Goal: Task Accomplishment & Management: Use online tool/utility

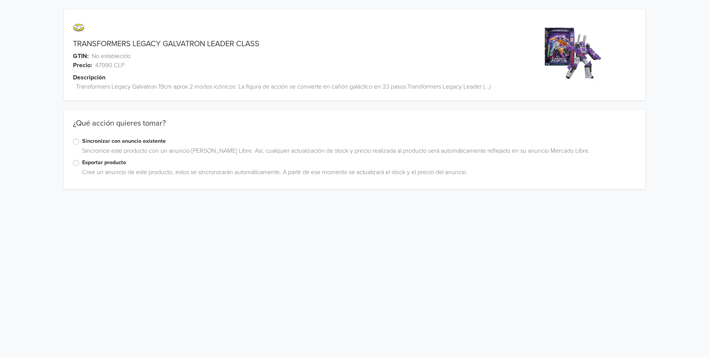
click at [82, 163] on label "Exportar producto" at bounding box center [359, 163] width 554 height 8
click at [0, 0] on input "Exportar producto" at bounding box center [0, 0] width 0 height 0
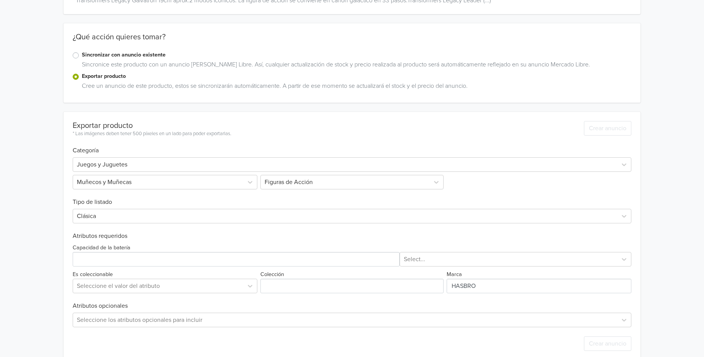
scroll to position [99, 0]
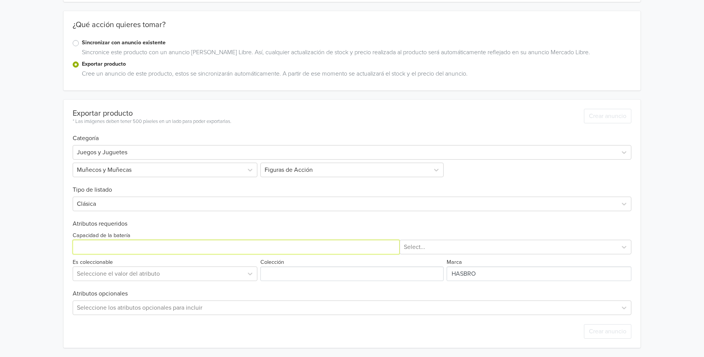
click at [107, 248] on input "Capacidad de la batería" at bounding box center [236, 247] width 327 height 15
type input "1"
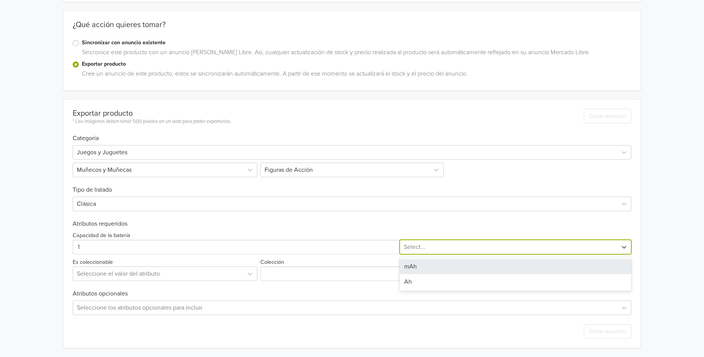
click at [477, 247] on div at bounding box center [508, 247] width 209 height 11
drag, startPoint x: 427, startPoint y: 270, endPoint x: 418, endPoint y: 269, distance: 8.8
click at [427, 270] on div "mAh" at bounding box center [515, 266] width 232 height 15
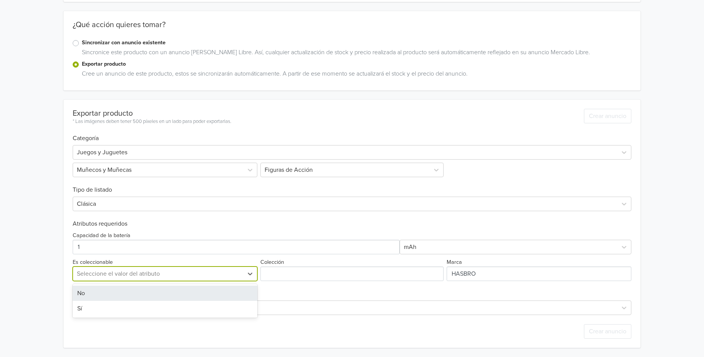
drag, startPoint x: 186, startPoint y: 271, endPoint x: 153, endPoint y: 286, distance: 36.6
click at [186, 271] on div at bounding box center [158, 274] width 162 height 11
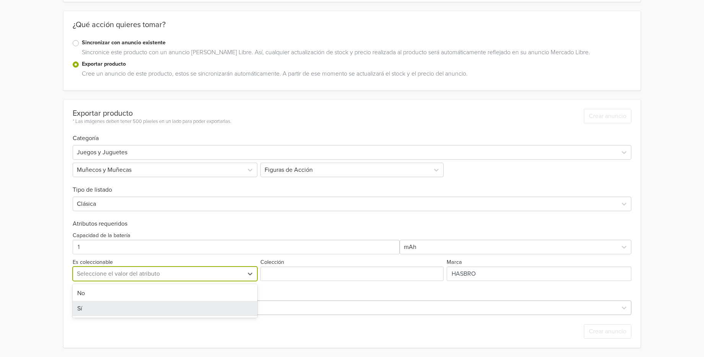
drag, startPoint x: 117, startPoint y: 313, endPoint x: 124, endPoint y: 310, distance: 8.1
click at [118, 313] on div "Sí" at bounding box center [165, 308] width 185 height 15
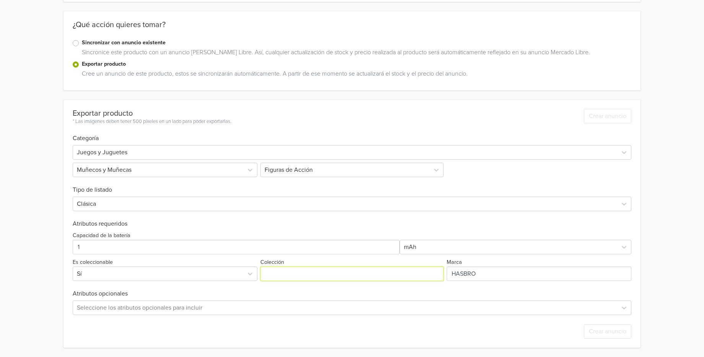
click at [290, 276] on input "Colección" at bounding box center [351, 274] width 183 height 15
type input "TRANSFORMERS"
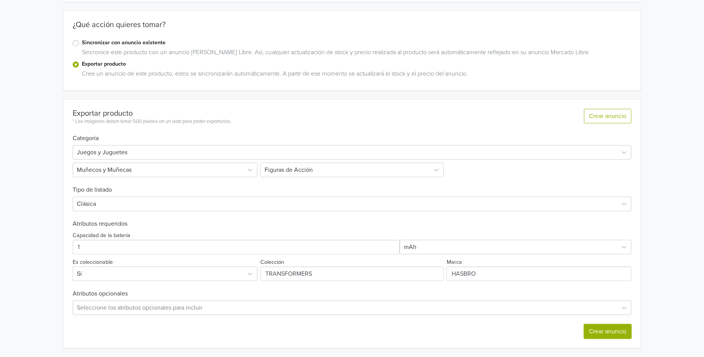
click at [612, 332] on button "Crear anuncio" at bounding box center [607, 331] width 47 height 15
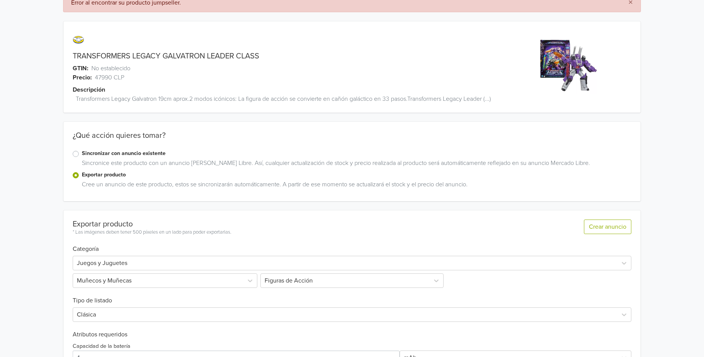
scroll to position [28, 0]
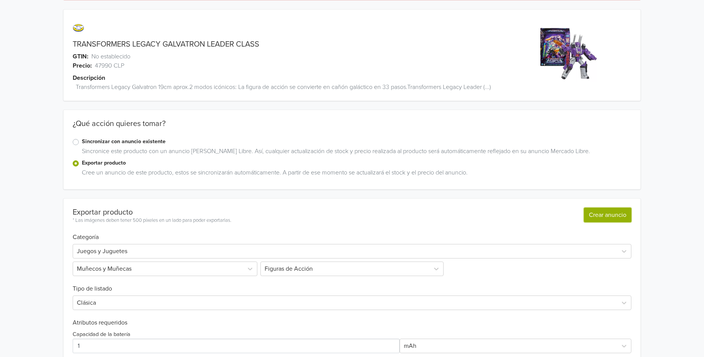
click at [608, 217] on button "Crear anuncio" at bounding box center [607, 215] width 47 height 15
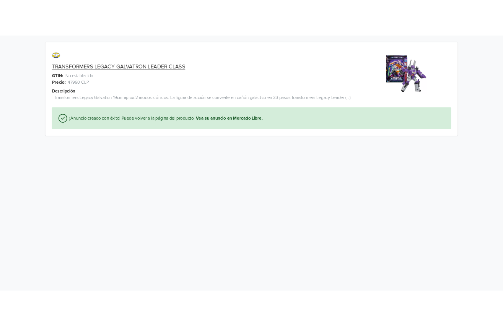
scroll to position [0, 0]
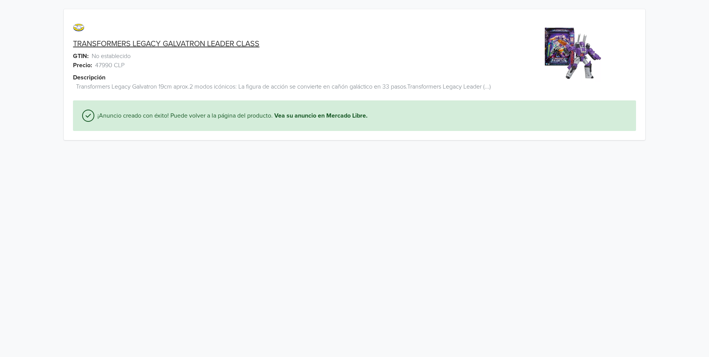
click at [132, 40] on link "TRANSFORMERS LEGACY GALVATRON LEADER CLASS" at bounding box center [166, 43] width 186 height 9
drag, startPoint x: 65, startPoint y: 42, endPoint x: 266, endPoint y: 39, distance: 201.8
click at [266, 39] on div "TRANSFORMERS LEGACY GALVATRON LEADER CLASS" at bounding box center [282, 43] width 436 height 9
copy link "TRANSFORMERS LEGACY GALVATRON LEADER CLASS"
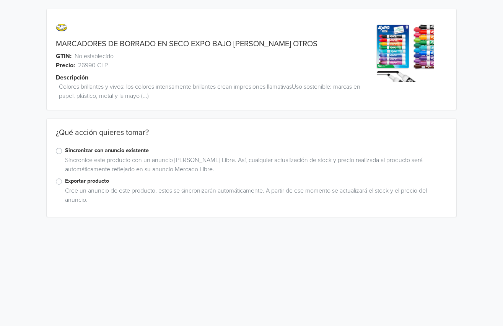
click at [65, 180] on label "Exportar producto" at bounding box center [256, 181] width 382 height 8
click at [0, 0] on input "Exportar producto" at bounding box center [0, 0] width 0 height 0
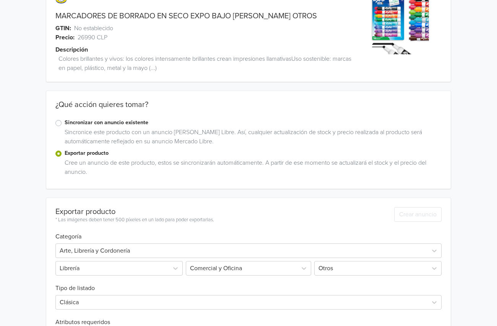
scroll to position [157, 0]
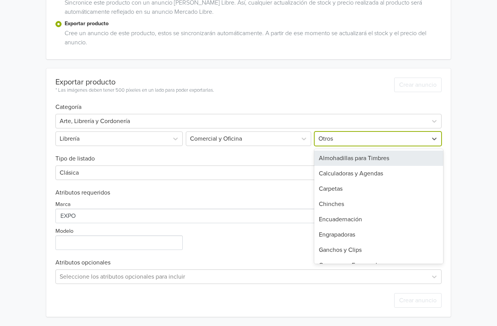
click at [339, 140] on div at bounding box center [370, 138] width 105 height 11
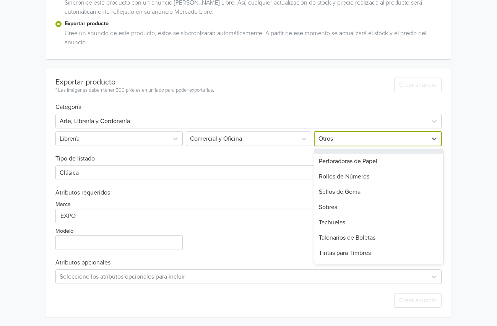
scroll to position [225, 0]
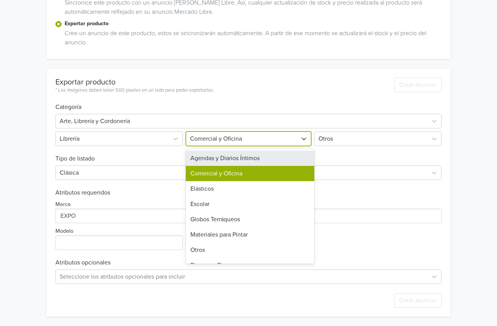
click at [222, 138] on div at bounding box center [242, 138] width 104 height 11
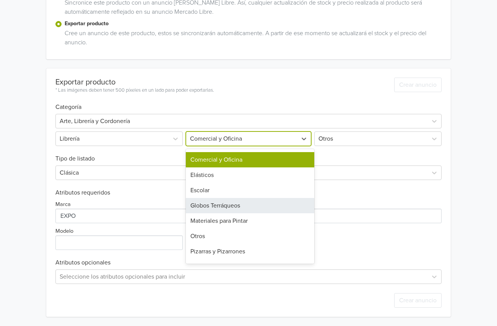
scroll to position [14, 0]
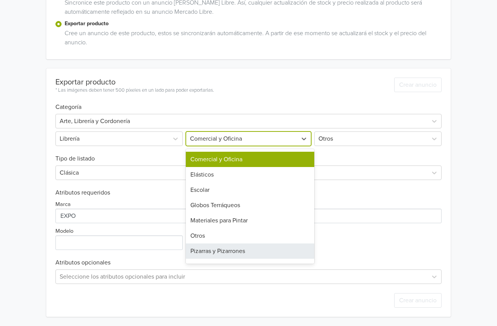
click at [230, 253] on div "Pizarras y Pizarrones" at bounding box center [250, 250] width 129 height 15
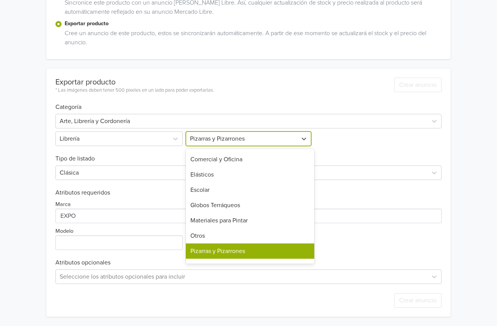
click at [282, 140] on div at bounding box center [242, 138] width 104 height 11
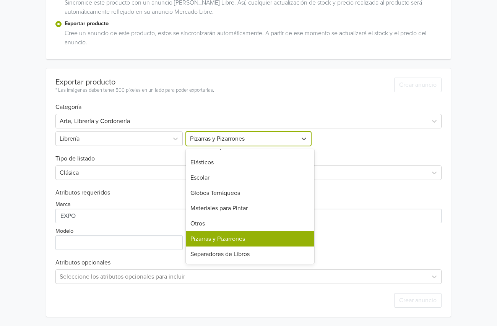
scroll to position [0, 0]
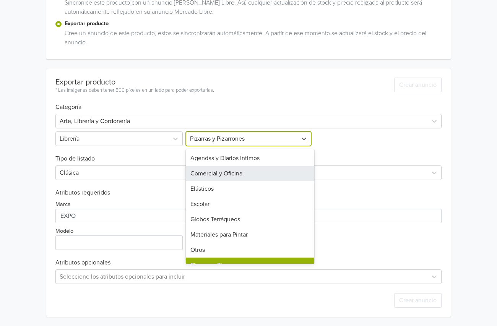
click at [249, 174] on div "Comercial y Oficina" at bounding box center [250, 173] width 129 height 15
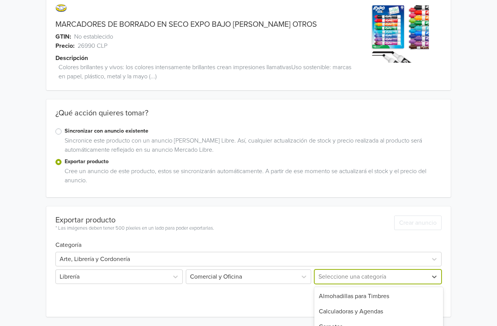
scroll to position [95, 0]
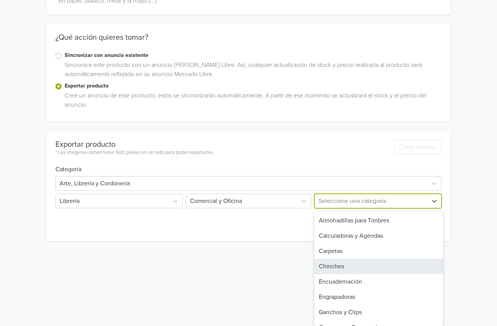
click at [345, 208] on div "Chinches, 4 of 22. 22 results available. Use Up and Down to choose options, pre…" at bounding box center [377, 201] width 129 height 15
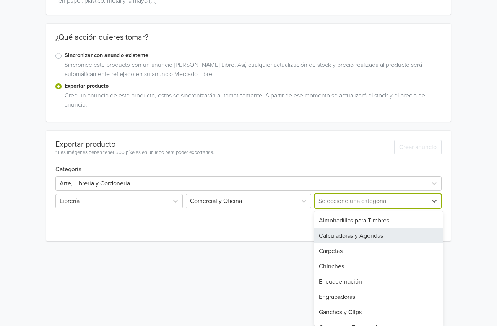
scroll to position [19, 0]
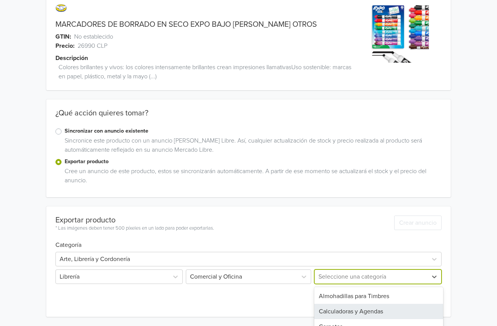
click at [136, 208] on div "Exportar producto * Las imágenes deben tener 500 píxeles en un lado para poder …" at bounding box center [248, 261] width 386 height 110
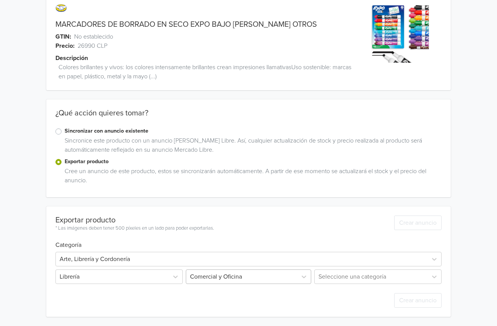
scroll to position [95, 0]
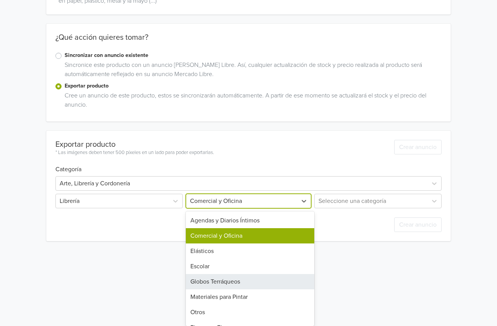
click at [252, 208] on div "Globos Terráqueos, 5 of 10. 10 results available. Use Up and Down to choose opt…" at bounding box center [248, 201] width 129 height 15
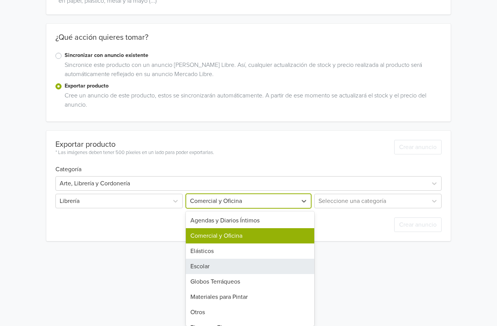
click at [234, 269] on div "Escolar" at bounding box center [250, 266] width 129 height 15
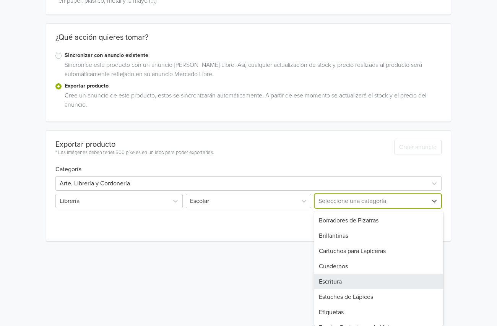
click at [358, 208] on div "Escritura, 5 of 18. 18 results available. Use Up and Down to choose options, pr…" at bounding box center [377, 201] width 129 height 15
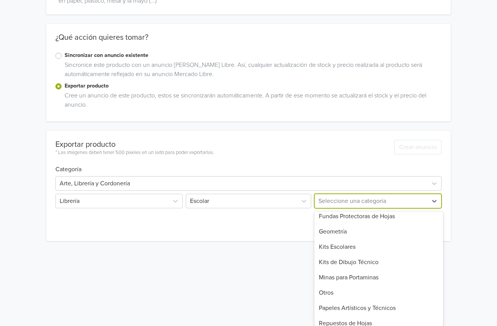
scroll to position [164, 0]
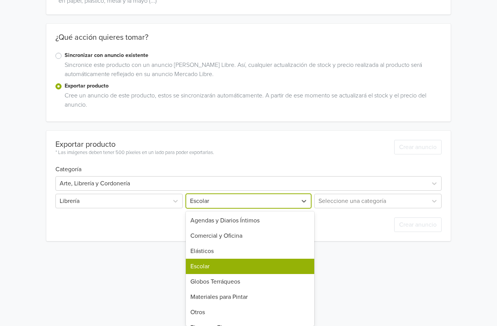
click at [207, 204] on div at bounding box center [242, 201] width 104 height 11
click at [261, 295] on div "Materiales para Pintar" at bounding box center [250, 296] width 129 height 15
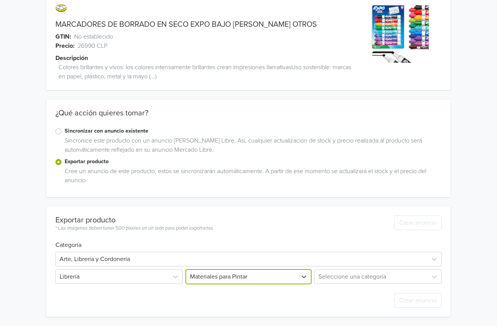
click at [355, 279] on div "Seleccione una categoría" at bounding box center [377, 276] width 129 height 15
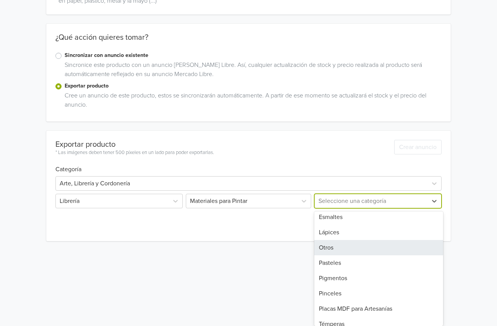
scroll to position [118, 0]
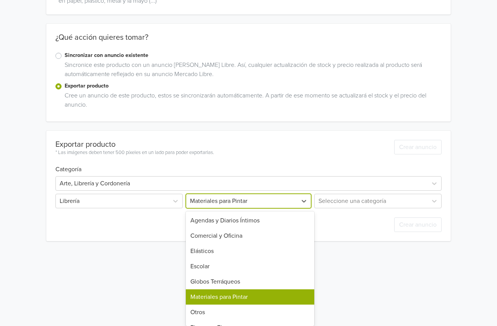
click at [253, 204] on div at bounding box center [242, 201] width 104 height 11
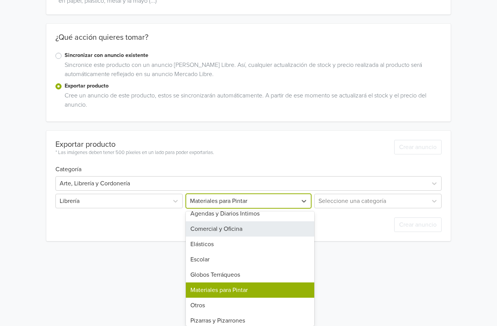
scroll to position [0, 0]
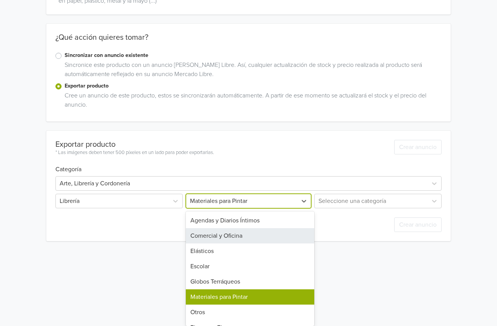
click at [219, 234] on div "Comercial y Oficina" at bounding box center [250, 235] width 129 height 15
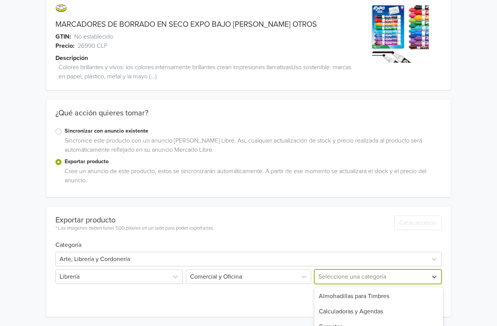
scroll to position [95, 0]
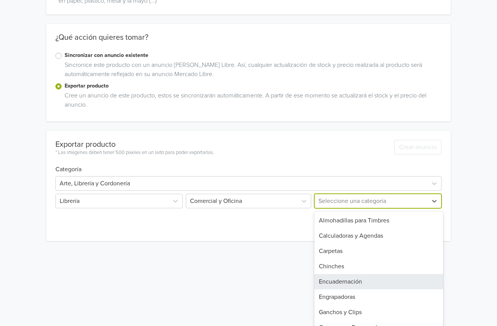
click at [350, 208] on div "Encuadernación, 5 of 22. 22 results available. Use Up and Down to choose option…" at bounding box center [377, 201] width 129 height 15
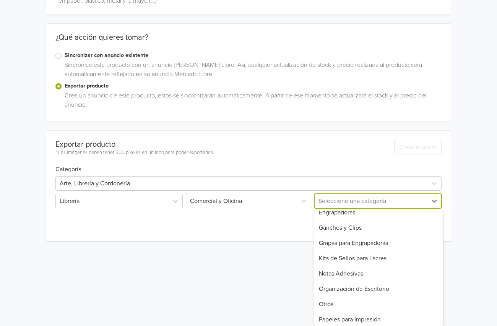
scroll to position [0, 0]
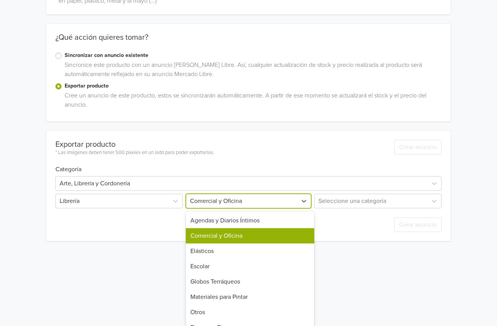
click at [258, 205] on div at bounding box center [242, 201] width 104 height 11
click at [216, 266] on div "Escolar" at bounding box center [250, 266] width 129 height 15
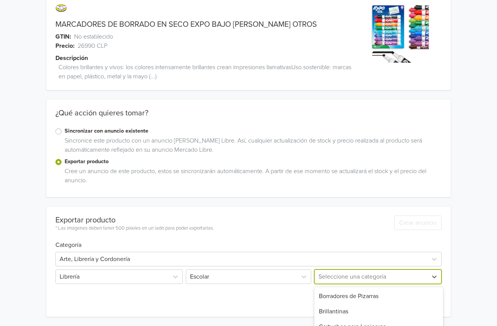
scroll to position [95, 0]
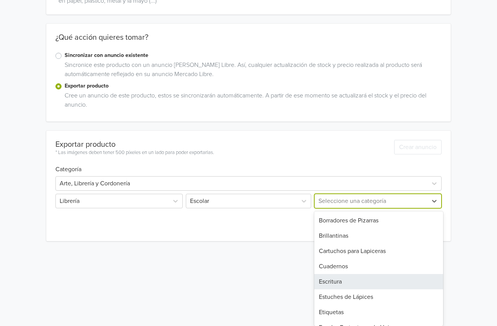
click at [349, 208] on div "Escritura, 5 of 18. 18 results available. Use Up and Down to choose options, pr…" at bounding box center [377, 201] width 129 height 15
click at [391, 278] on div "Escritura" at bounding box center [378, 281] width 129 height 15
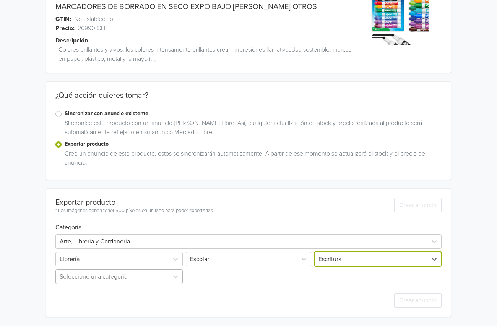
scroll to position [113, 0]
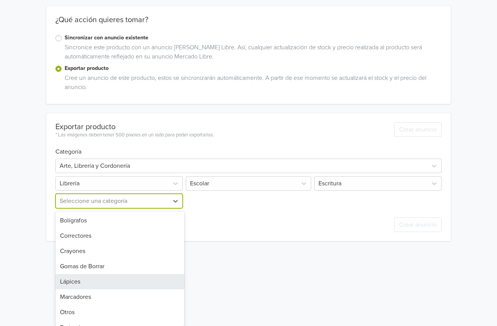
click at [145, 208] on div "Lápices, 5 of 9. 9 results available. Use Up and Down to choose options, press …" at bounding box center [119, 201] width 129 height 15
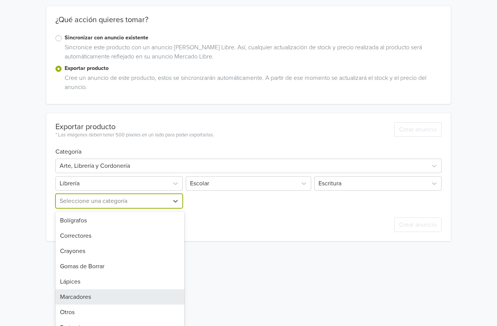
click at [121, 292] on div "Marcadores" at bounding box center [119, 296] width 129 height 15
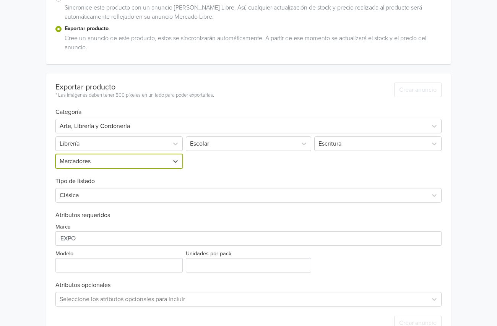
scroll to position [175, 0]
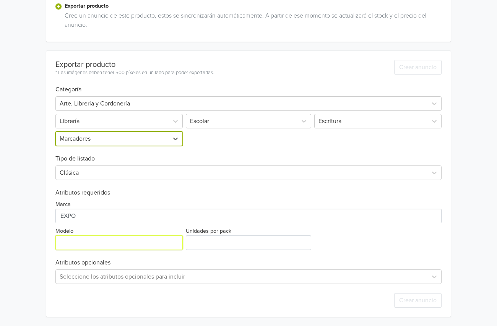
click at [92, 243] on input "Modelo" at bounding box center [118, 242] width 127 height 15
type input "WOW"
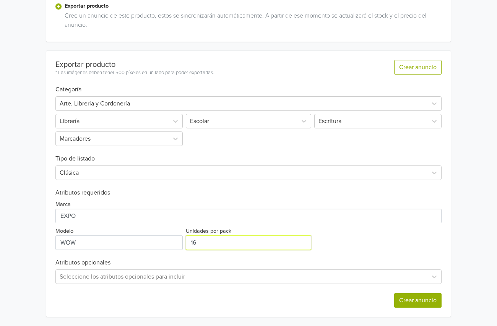
type input "16"
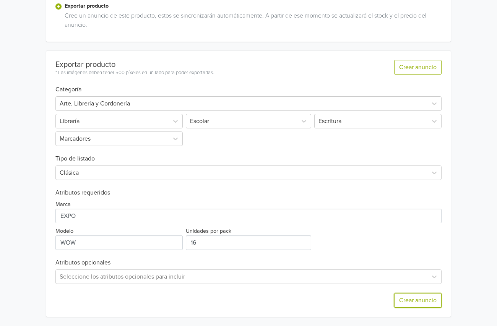
drag, startPoint x: 417, startPoint y: 307, endPoint x: 416, endPoint y: 311, distance: 4.7
click at [417, 307] on button "Crear anuncio" at bounding box center [417, 300] width 47 height 15
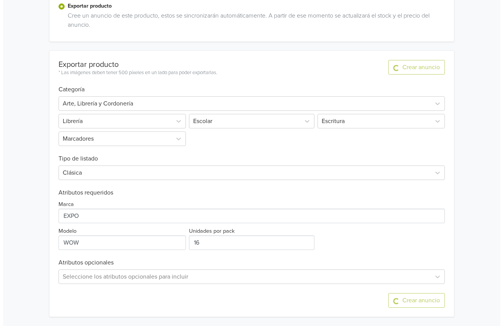
scroll to position [0, 0]
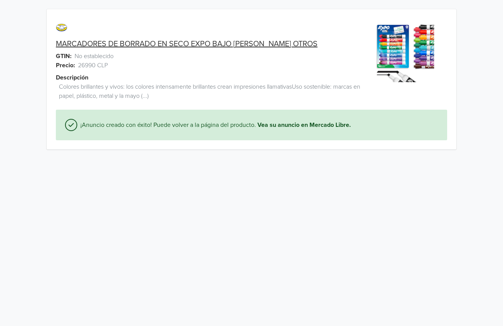
click at [237, 41] on link "MARCADORES DE BORRADO EN SECO EXPO BAJO OLOR PIZARRA OTROS" at bounding box center [186, 43] width 261 height 9
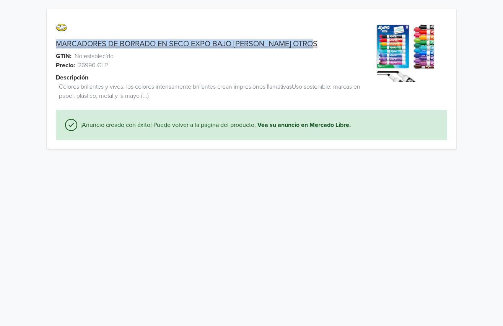
drag, startPoint x: 53, startPoint y: 45, endPoint x: 301, endPoint y: 47, distance: 248.4
click at [344, 44] on div "MARCADORES DE BORRADO EN SECO EXPO BAJO OLOR PIZARRA OTROS" at bounding box center [200, 43] width 307 height 9
copy link "MARCADORES DE BORRADO EN SECO EXPO BAJO OLOR PIZARRA OTROS"
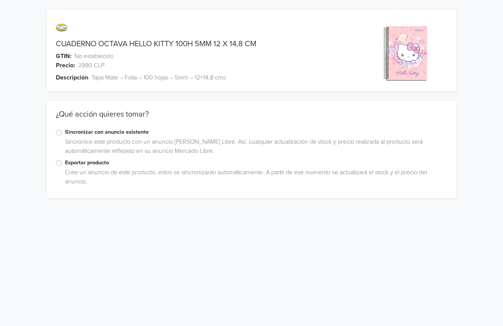
click at [65, 165] on label "Exportar producto" at bounding box center [256, 163] width 382 height 8
click at [0, 0] on input "Exportar producto" at bounding box center [0, 0] width 0 height 0
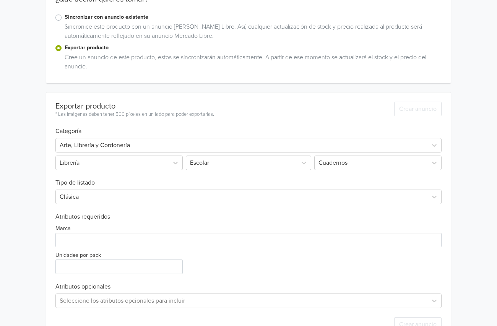
scroll to position [139, 0]
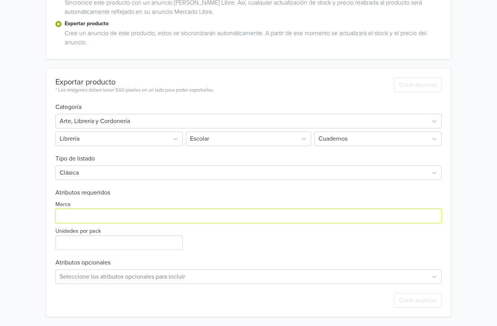
click at [90, 217] on input "Marca" at bounding box center [248, 216] width 386 height 15
type input "PROARTE"
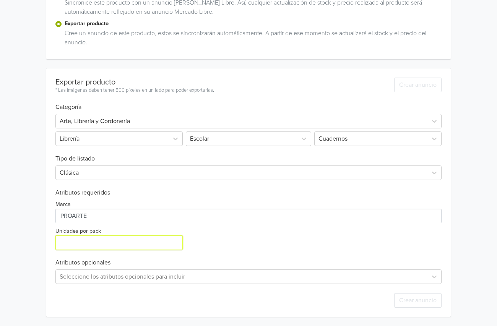
click at [83, 242] on input "Unidades por pack" at bounding box center [118, 242] width 127 height 15
type input "1"
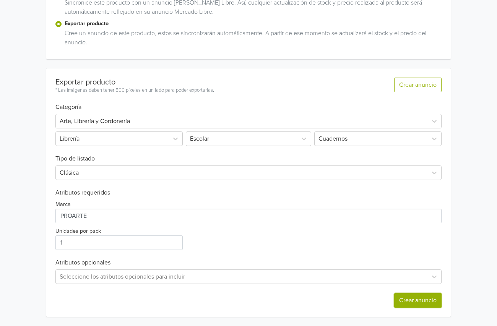
click at [418, 301] on button "Crear anuncio" at bounding box center [417, 300] width 47 height 15
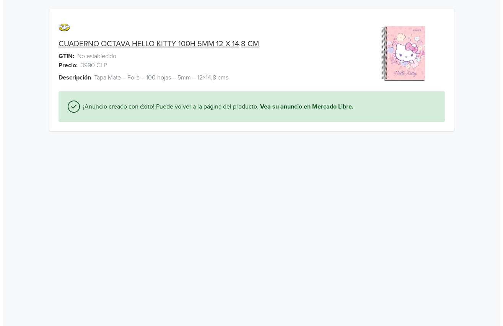
scroll to position [0, 0]
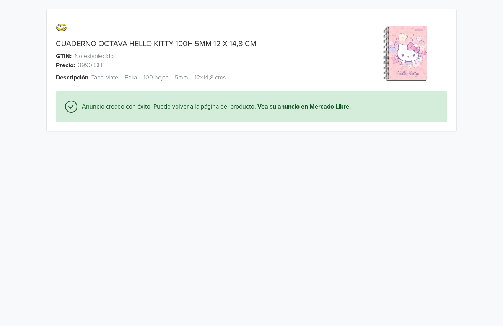
click at [137, 46] on link "CUADERNO OCTAVA HELLO KITTY 100H 5MM 12 X 14,8 CM" at bounding box center [156, 43] width 200 height 9
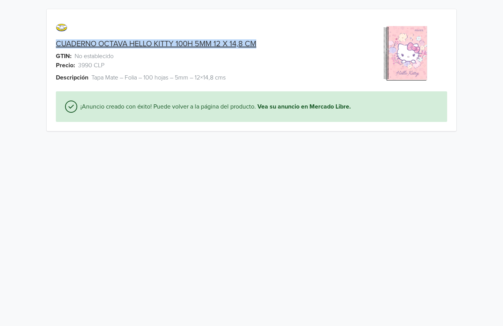
drag, startPoint x: 49, startPoint y: 41, endPoint x: 269, endPoint y: 41, distance: 219.7
click at [269, 41] on div "CUADERNO OCTAVA HELLO KITTY 100H 5MM 12 X 14,8 CM" at bounding box center [200, 43] width 307 height 9
copy link "CUADERNO OCTAVA HELLO KITTY 100H 5MM 12 X 14,8 CM"
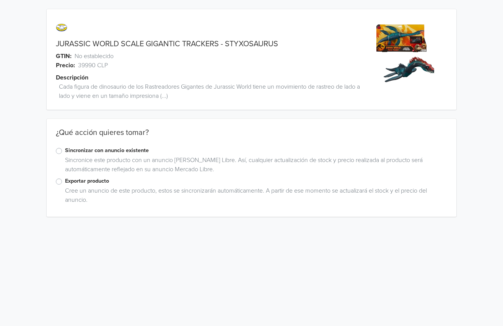
click at [65, 148] on label "Sincronizar con anuncio existente" at bounding box center [256, 150] width 382 height 8
click at [0, 0] on input "Sincronizar con anuncio existente" at bounding box center [0, 0] width 0 height 0
click at [89, 258] on div "Seleccione una variante" at bounding box center [119, 260] width 127 height 15
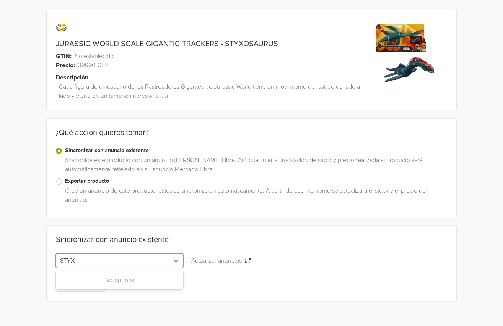
type input "STYXO"
drag, startPoint x: 84, startPoint y: 261, endPoint x: 44, endPoint y: 259, distance: 40.5
click at [44, 259] on div "JURASSIC WORLD SCALE GIGANTIC TRACKERS - STYXOSAURUS GTIN: No establecido Preci…" at bounding box center [251, 155] width 491 height 310
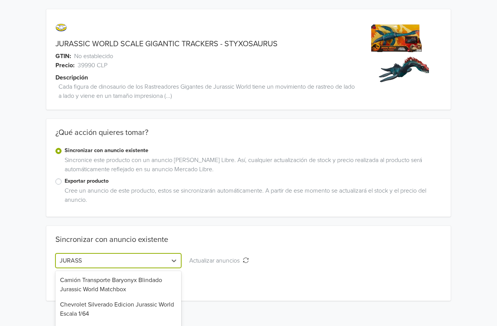
type input "JURASS"
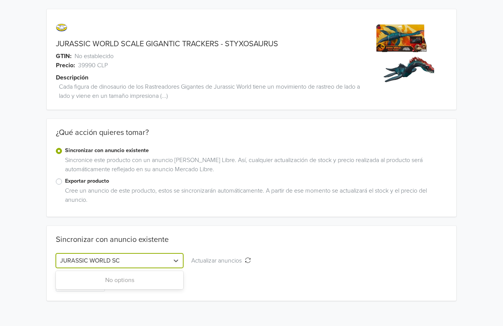
type input "JURASSIC WORLD SC"
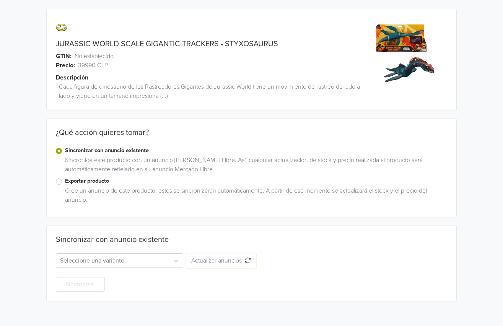
click at [247, 261] on icon "Actualizar anuncios" at bounding box center [248, 260] width 6 height 6
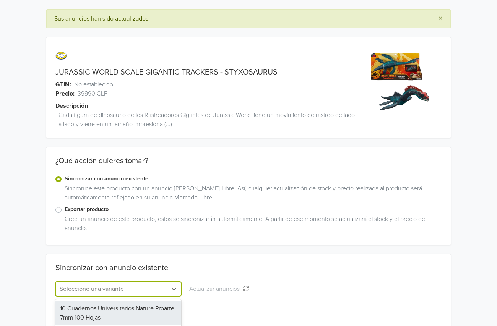
click at [121, 286] on div "10 Cuadernos Universitarios Nature Proarte 7mm 100 Hojas, 1 of 1259. 1259 resul…" at bounding box center [118, 289] width 126 height 15
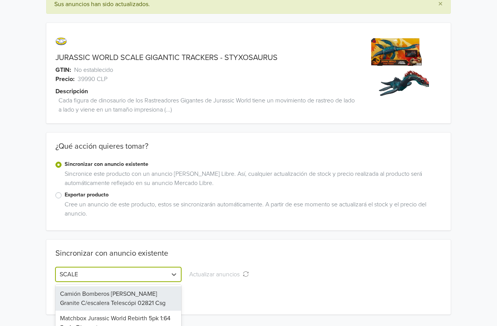
scroll to position [25, 0]
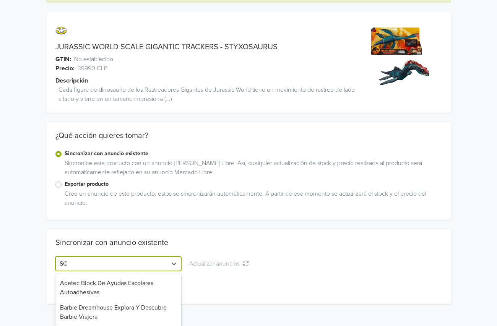
type input "S"
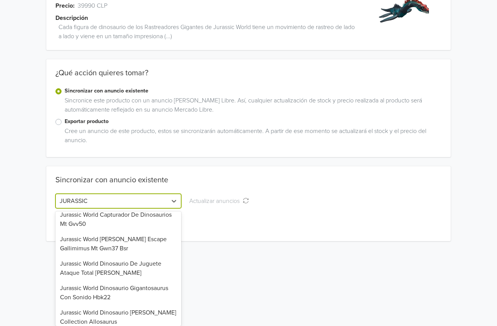
scroll to position [245, 0]
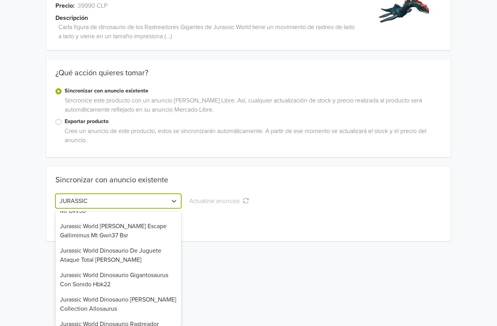
type input "JURASSIC"
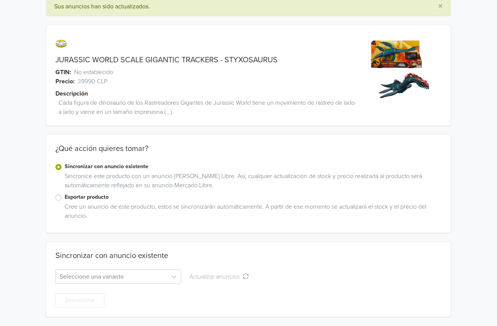
scroll to position [12, 0]
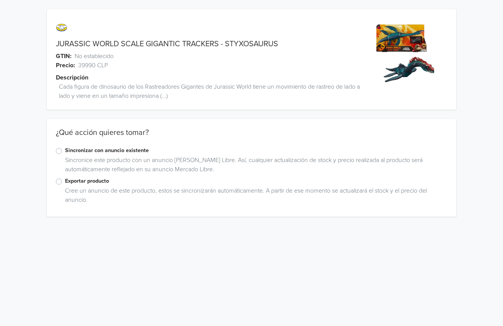
click at [65, 153] on label "Sincronizar con anuncio existente" at bounding box center [256, 150] width 382 height 8
click at [0, 0] on input "Sincronizar con anuncio existente" at bounding box center [0, 0] width 0 height 0
click at [107, 259] on div "Seleccione una variante" at bounding box center [119, 260] width 127 height 15
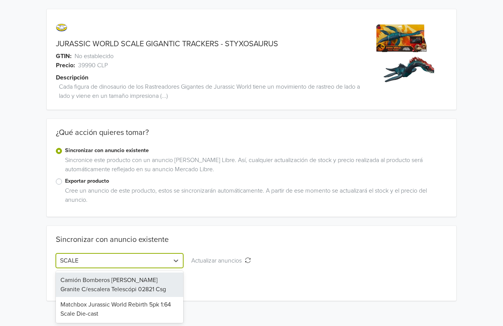
type input "SCALE"
